Goal: Find specific fact: Find specific fact

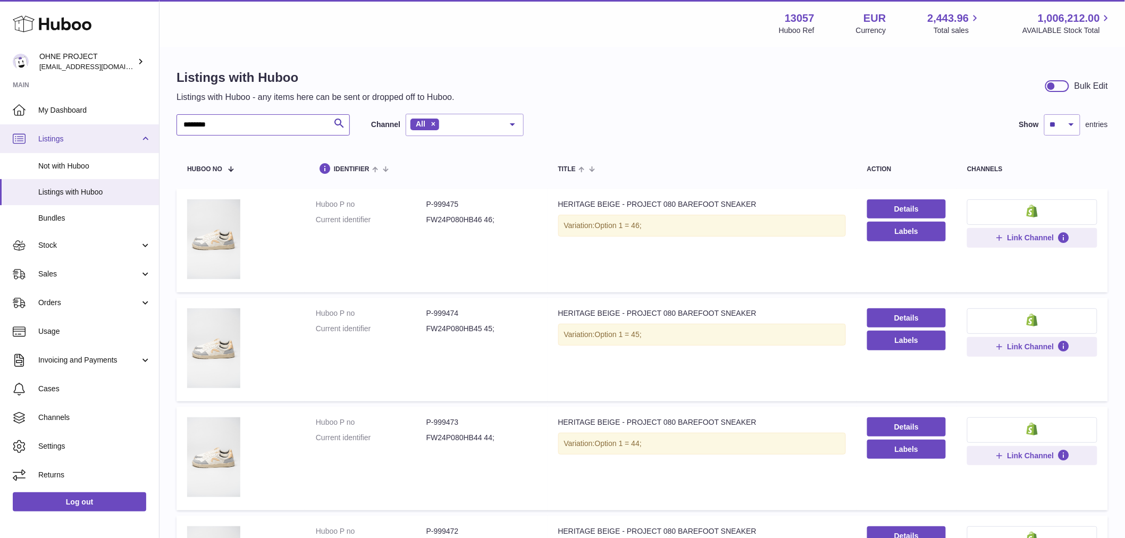
drag, startPoint x: 256, startPoint y: 122, endPoint x: 133, endPoint y: 129, distance: 123.6
type input "****"
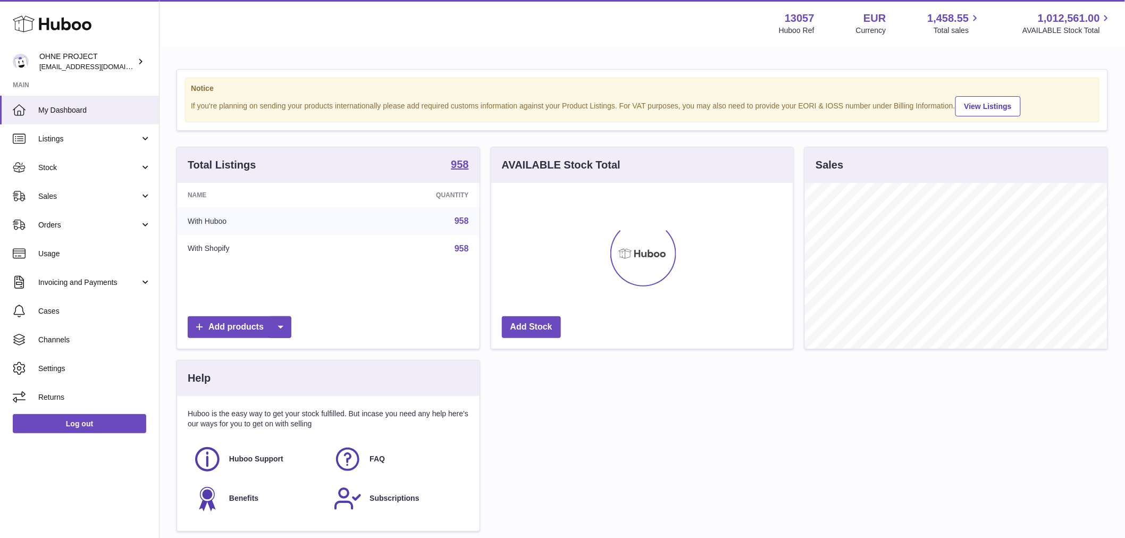
scroll to position [166, 302]
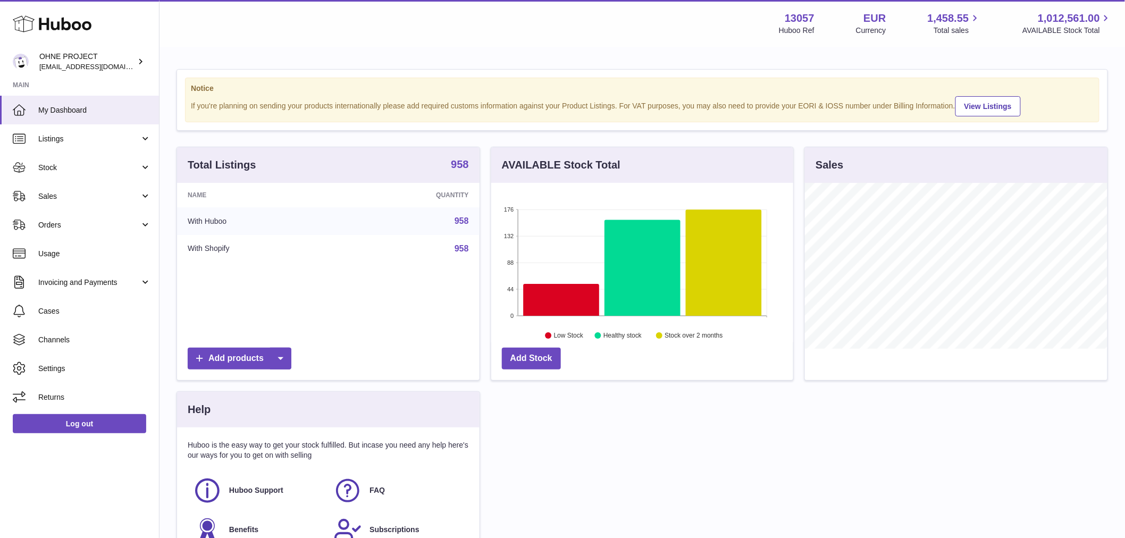
click at [463, 170] on strong "958" at bounding box center [460, 164] width 18 height 11
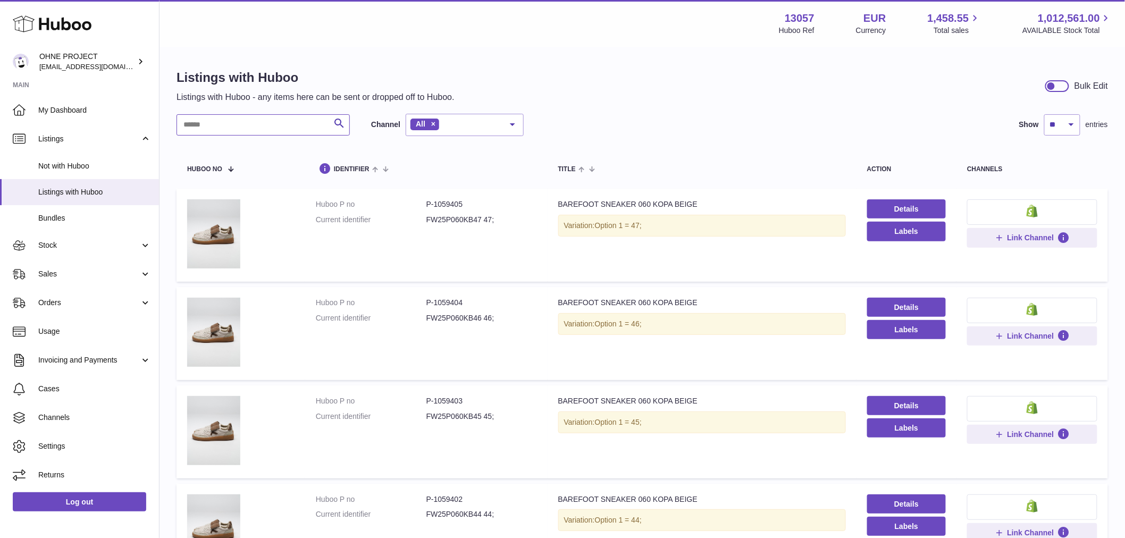
click at [306, 123] on input "text" at bounding box center [263, 124] width 173 height 21
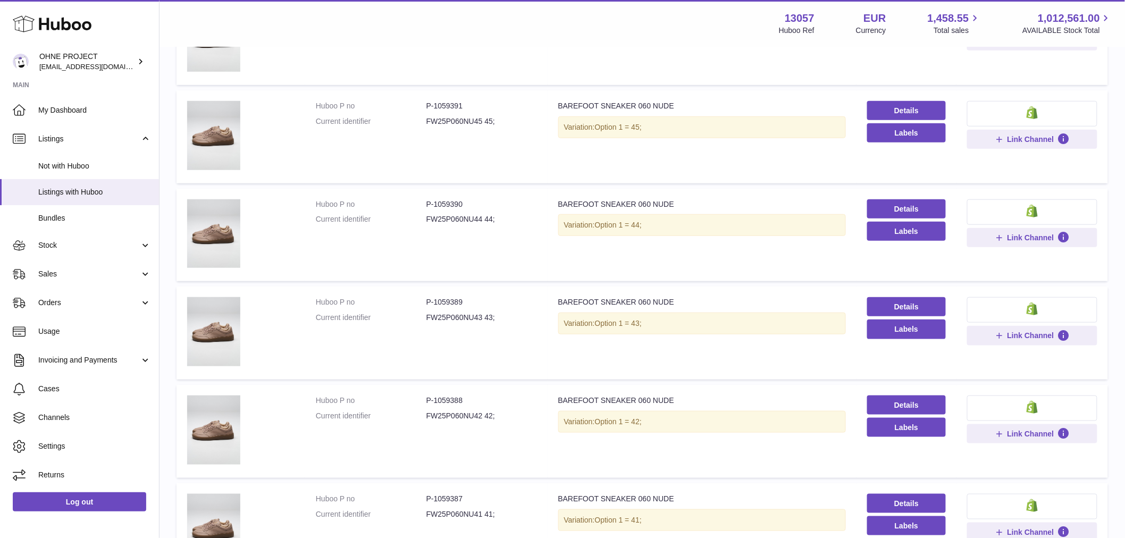
scroll to position [472, 0]
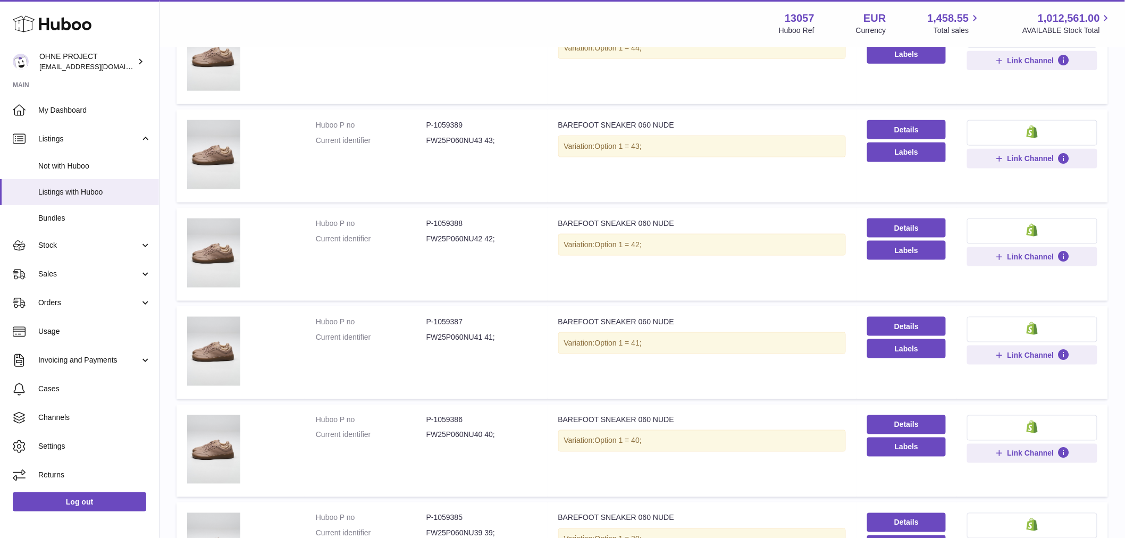
type input "****"
drag, startPoint x: 432, startPoint y: 317, endPoint x: 488, endPoint y: 317, distance: 55.8
click at [488, 317] on dd "P-1059387" at bounding box center [481, 322] width 111 height 10
copy dd "1059387"
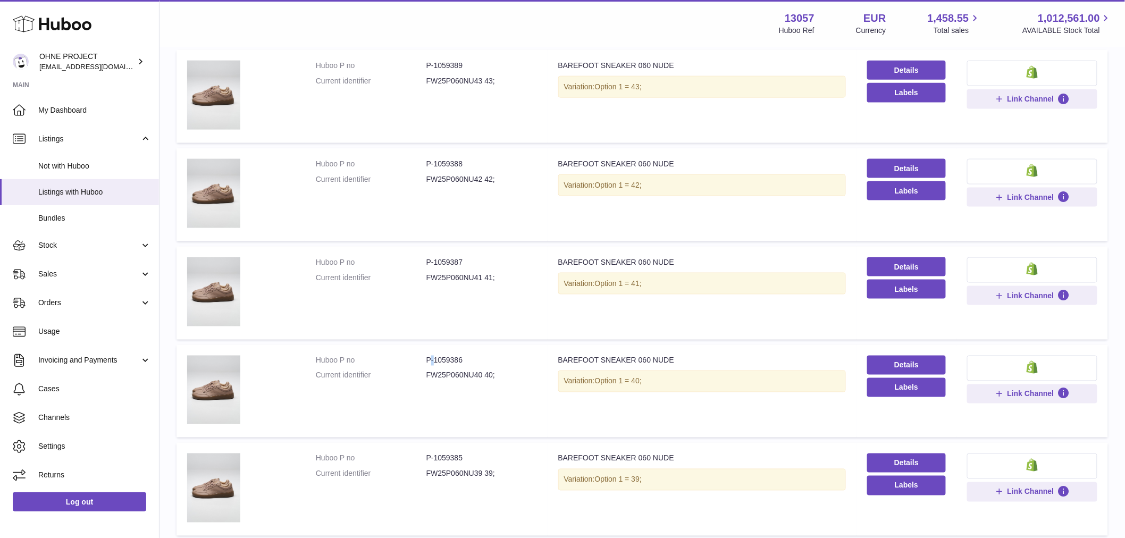
click at [433, 360] on dd "P-1059386" at bounding box center [481, 361] width 111 height 10
click at [456, 356] on dd "P-1059386" at bounding box center [481, 361] width 111 height 10
drag, startPoint x: 433, startPoint y: 359, endPoint x: 472, endPoint y: 355, distance: 39.0
click at [471, 356] on dd "P-1059386" at bounding box center [481, 361] width 111 height 10
copy dd "1059386"
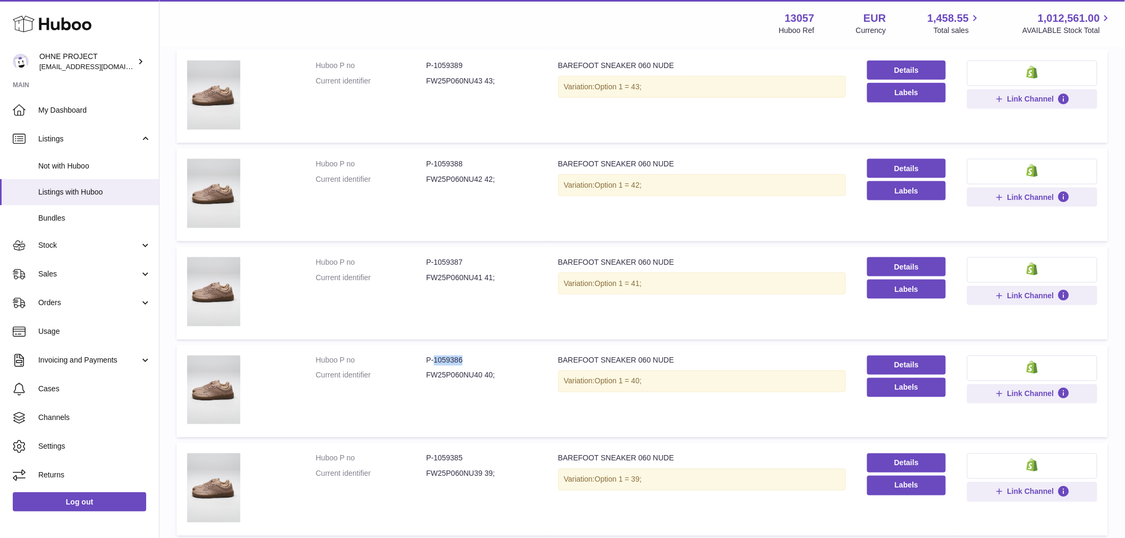
scroll to position [650, 0]
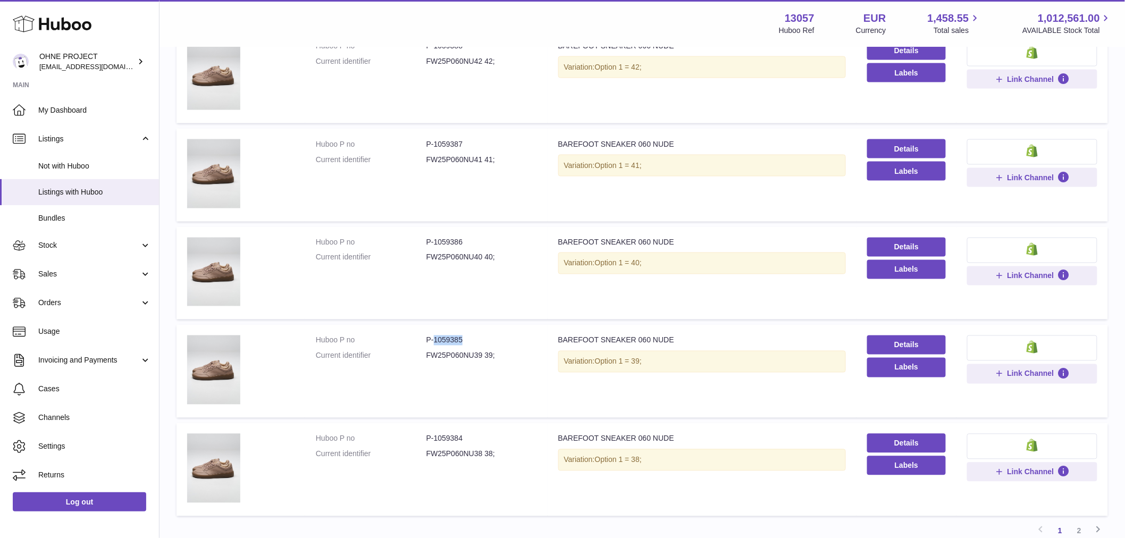
drag, startPoint x: 433, startPoint y: 337, endPoint x: 485, endPoint y: 335, distance: 52.2
click at [485, 336] on dd "P-1059385" at bounding box center [481, 341] width 111 height 10
copy dd "1059385"
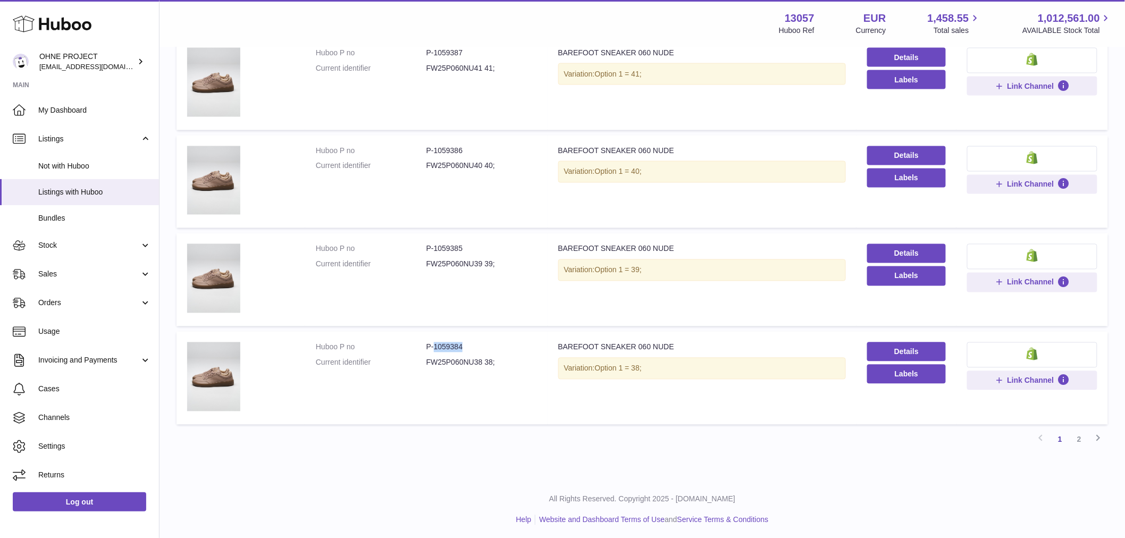
drag, startPoint x: 432, startPoint y: 342, endPoint x: 487, endPoint y: 346, distance: 55.4
click at [487, 346] on dd "P-1059384" at bounding box center [481, 347] width 111 height 10
copy dd "1059384"
drag, startPoint x: 429, startPoint y: 248, endPoint x: 479, endPoint y: 246, distance: 50.6
click at [479, 246] on dd "P-1059385" at bounding box center [481, 249] width 111 height 10
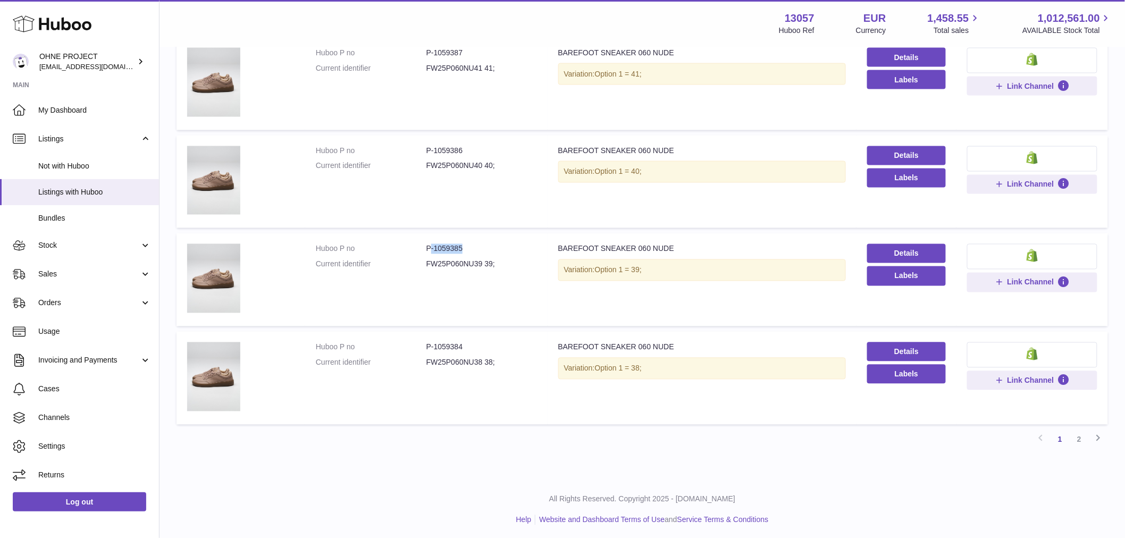
drag, startPoint x: 476, startPoint y: 246, endPoint x: 456, endPoint y: 246, distance: 20.2
click at [475, 246] on dd "P-1059385" at bounding box center [481, 249] width 111 height 10
click at [435, 244] on dd "P-1059385" at bounding box center [481, 249] width 111 height 10
drag, startPoint x: 433, startPoint y: 245, endPoint x: 484, endPoint y: 240, distance: 51.3
click at [484, 240] on td "Huboo P no P-1059385 Current identifier FW25P060NU39 39;" at bounding box center [426, 279] width 242 height 93
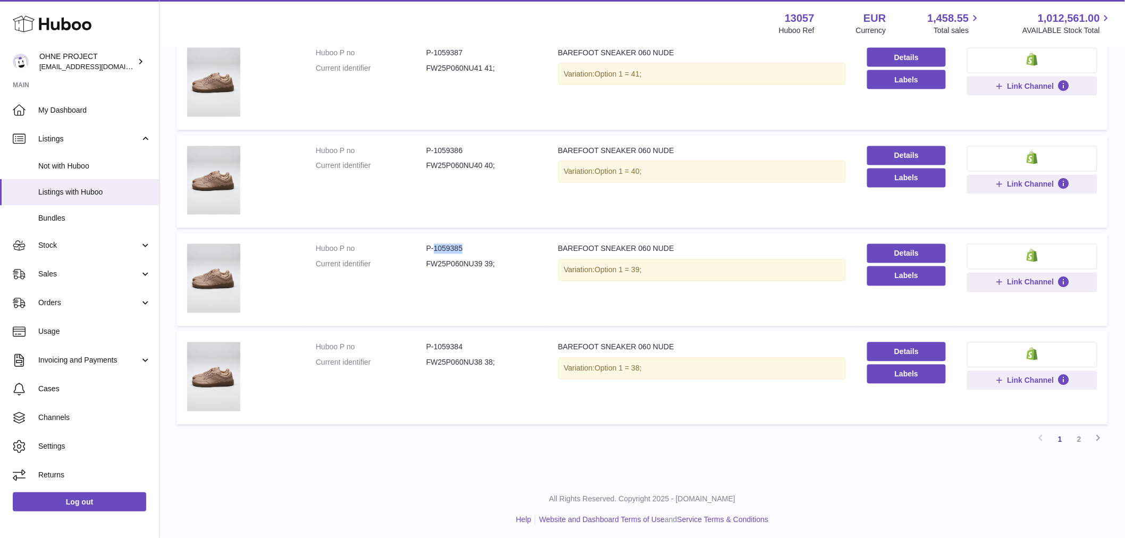
copy dd "1059385"
drag, startPoint x: 435, startPoint y: 346, endPoint x: 481, endPoint y: 347, distance: 45.8
click at [481, 346] on dd "P-1059384" at bounding box center [481, 347] width 111 height 10
click at [486, 348] on dd "P-1059384" at bounding box center [481, 347] width 111 height 10
click at [434, 343] on dd "P-1059384" at bounding box center [481, 347] width 111 height 10
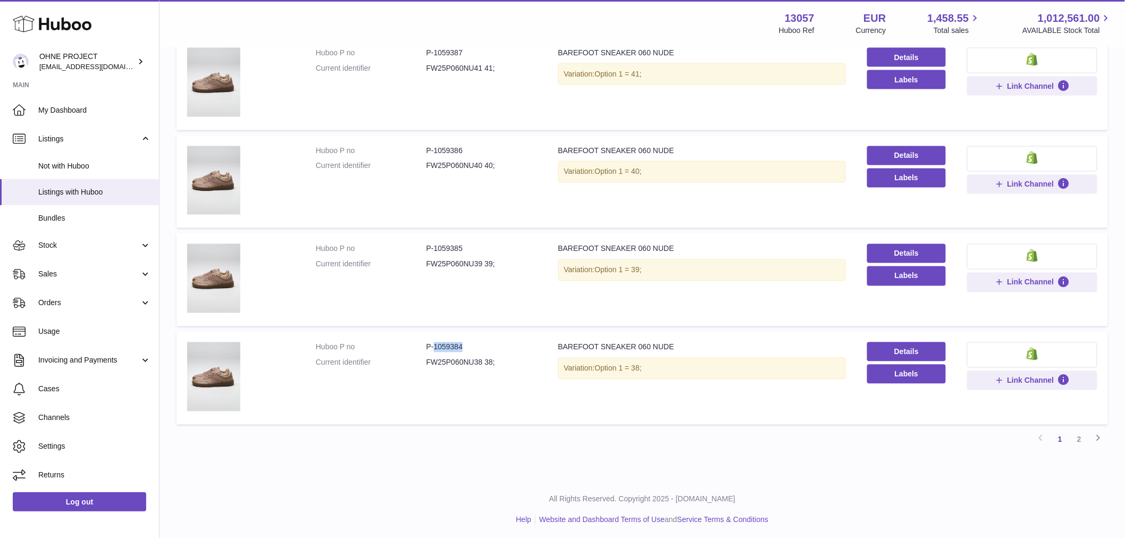
drag, startPoint x: 431, startPoint y: 343, endPoint x: 499, endPoint y: 342, distance: 67.5
click at [495, 343] on dd "P-1059384" at bounding box center [481, 347] width 111 height 10
copy dd "1059384"
click at [1078, 439] on link "2" at bounding box center [1079, 439] width 19 height 19
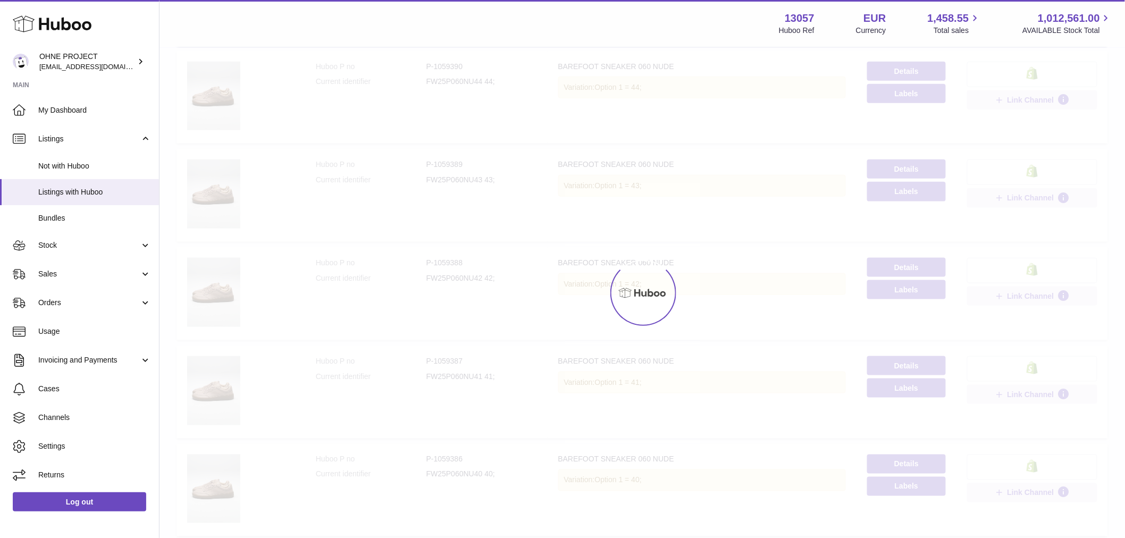
scroll to position [48, 0]
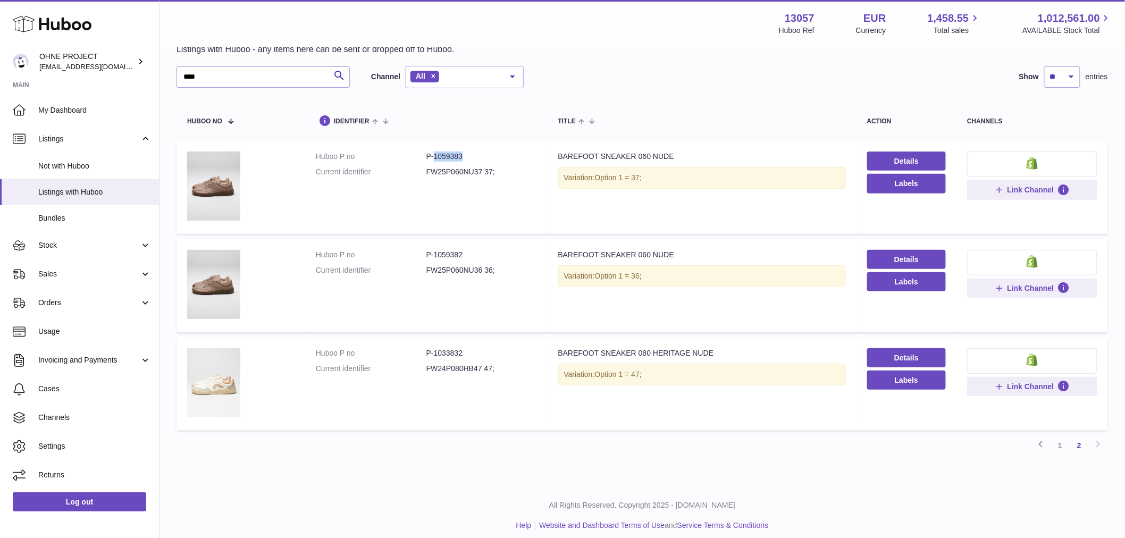
drag, startPoint x: 432, startPoint y: 155, endPoint x: 481, endPoint y: 155, distance: 49.5
click at [481, 155] on dd "P-1059383" at bounding box center [481, 157] width 111 height 10
copy dd "1059383"
drag, startPoint x: 431, startPoint y: 250, endPoint x: 483, endPoint y: 257, distance: 52.1
click at [483, 257] on dd "P-1059382" at bounding box center [481, 255] width 111 height 10
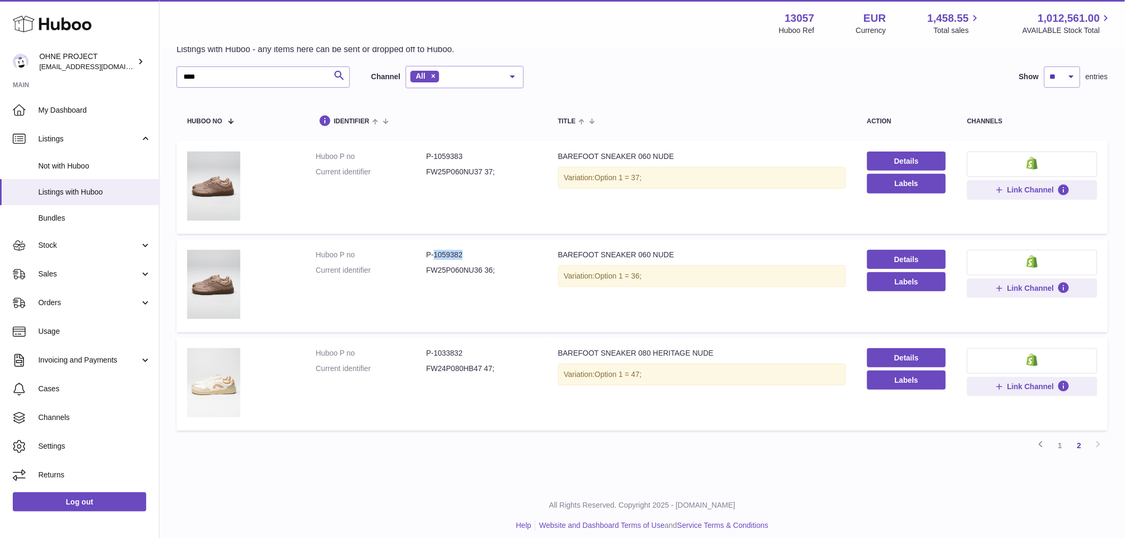
copy dd "1059382"
click at [1062, 442] on link "1" at bounding box center [1060, 445] width 19 height 19
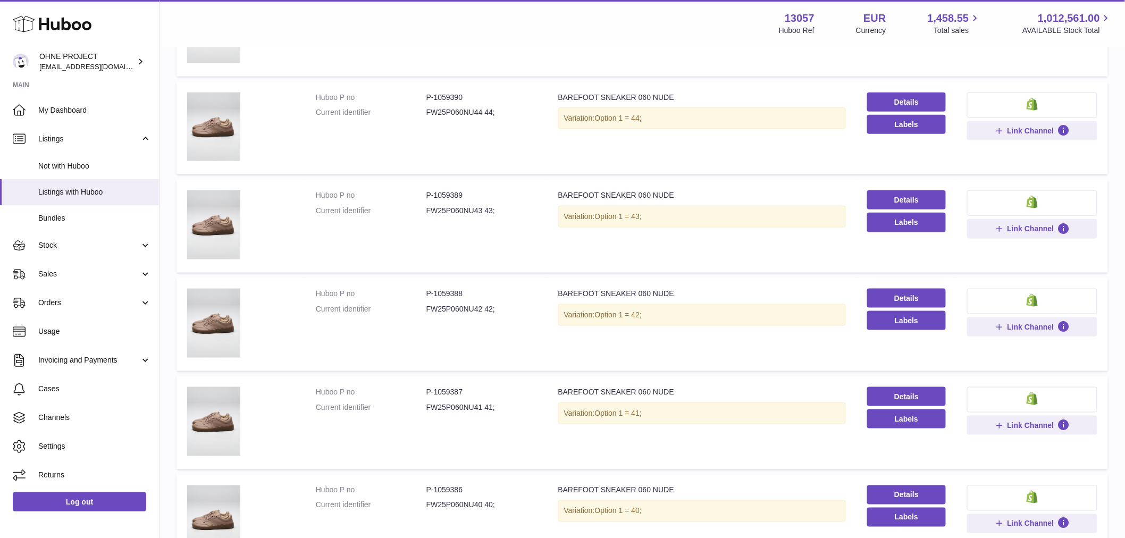
scroll to position [520, 0]
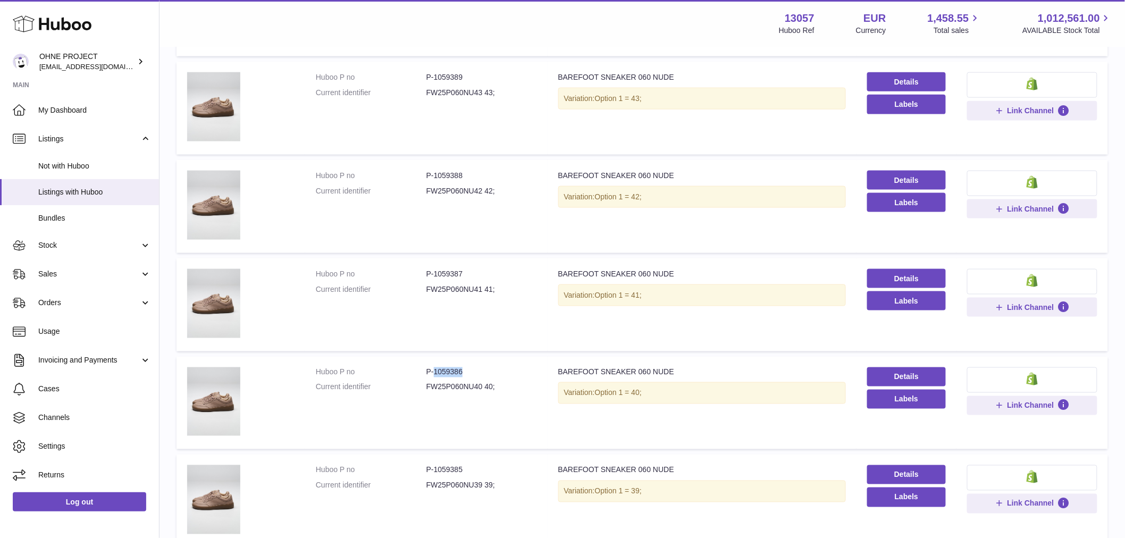
drag, startPoint x: 433, startPoint y: 370, endPoint x: 480, endPoint y: 369, distance: 47.3
click at [480, 369] on dd "P-1059386" at bounding box center [481, 372] width 111 height 10
copy dd "1059386"
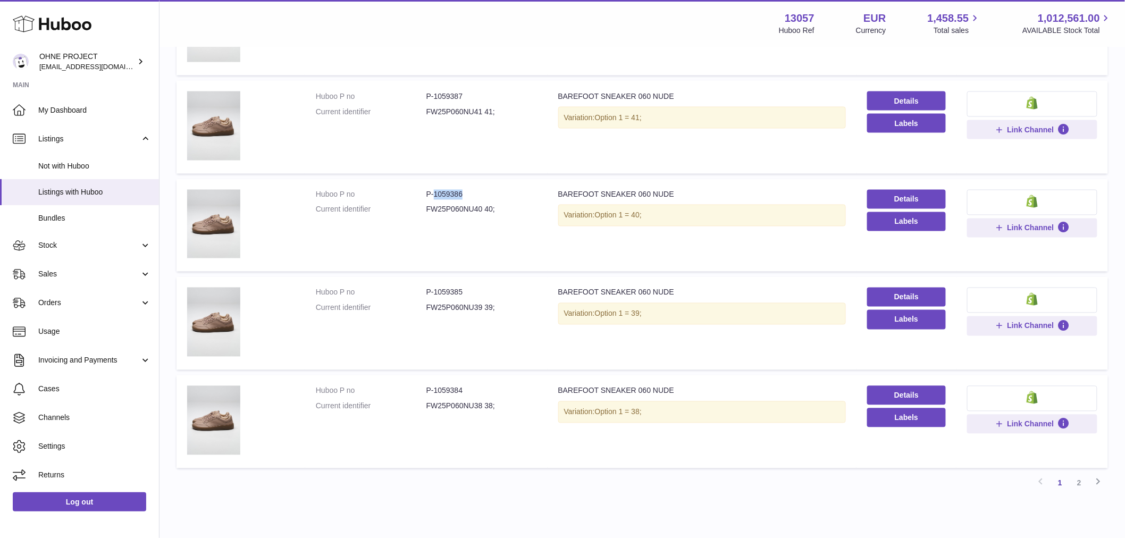
scroll to position [580, 0]
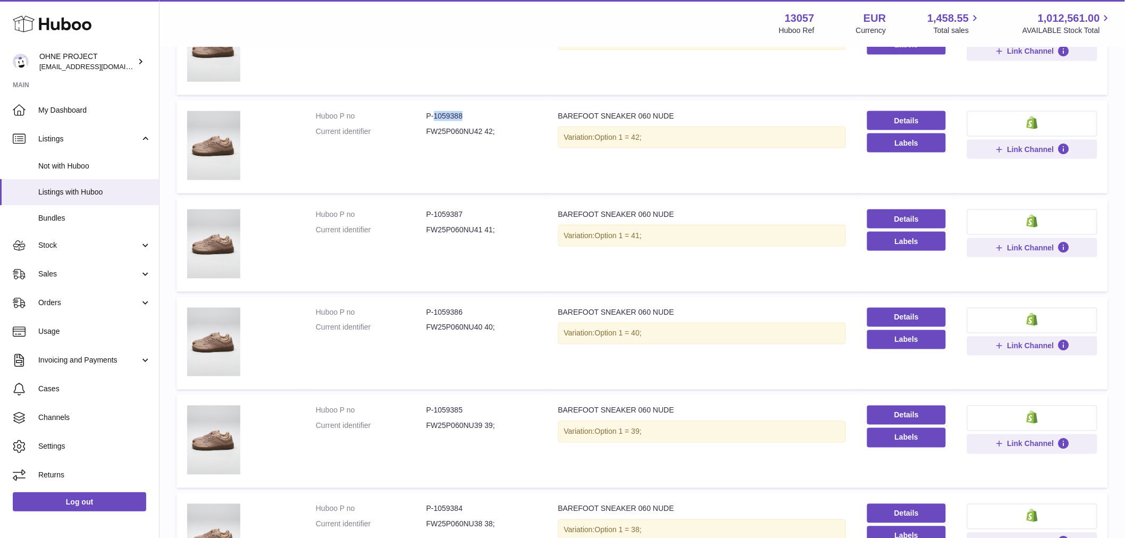
drag, startPoint x: 433, startPoint y: 114, endPoint x: 492, endPoint y: 113, distance: 59.0
click at [490, 113] on dd "P-1059388" at bounding box center [481, 116] width 111 height 10
copy dd "1059388"
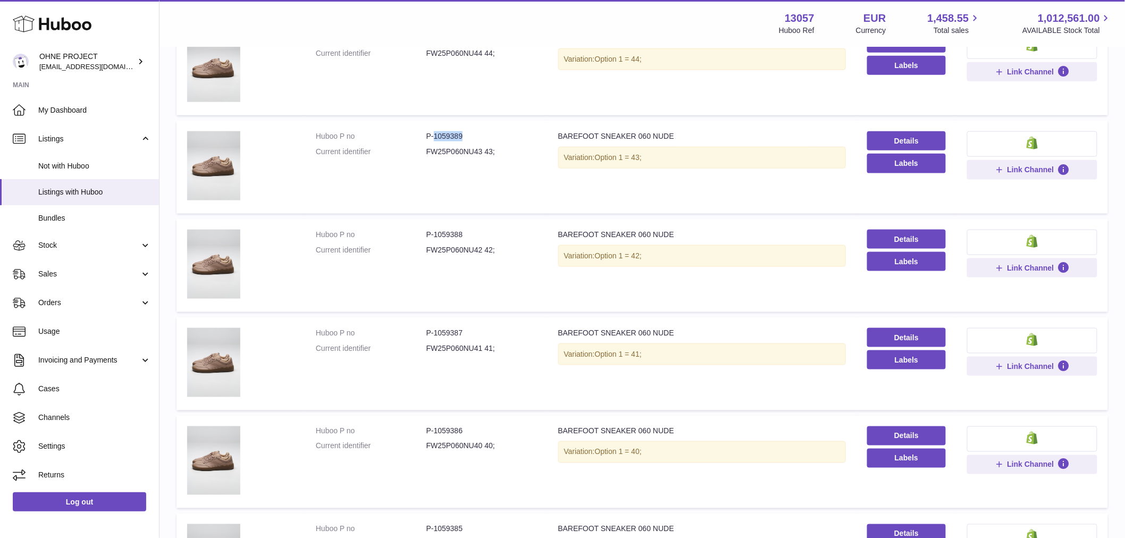
drag, startPoint x: 433, startPoint y: 136, endPoint x: 492, endPoint y: 142, distance: 59.9
click at [491, 141] on dl "Huboo P no P-1059389 Current identifier FW25P060NU43 43;" at bounding box center [426, 146] width 221 height 31
